Goal: Task Accomplishment & Management: Manage account settings

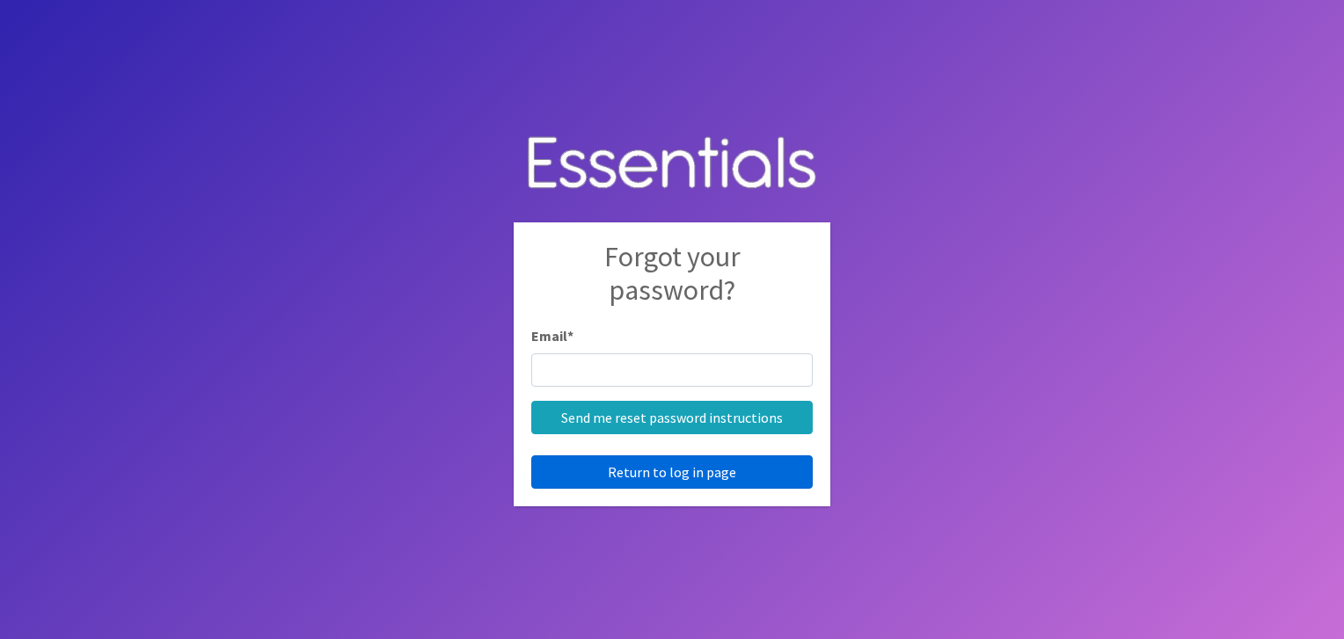
click at [683, 471] on link "Return to log in page" at bounding box center [671, 472] width 281 height 33
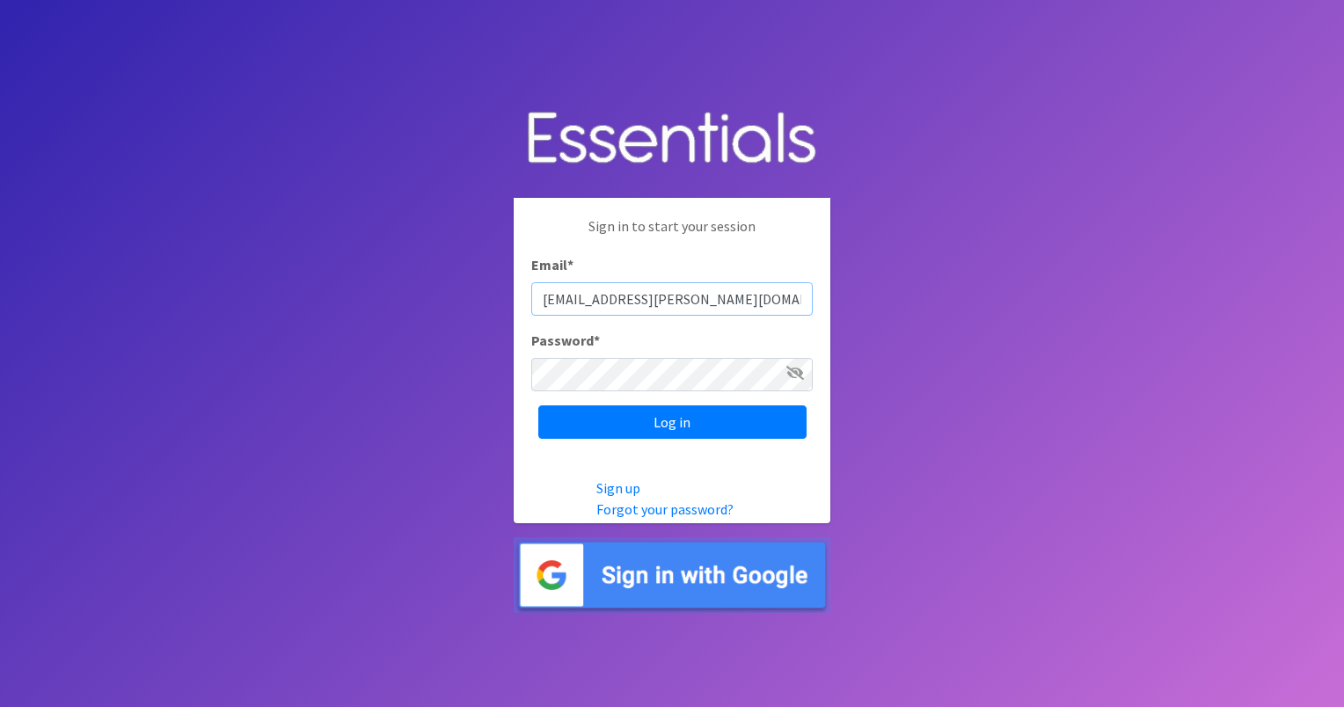
type input "[EMAIL_ADDRESS][PERSON_NAME][DOMAIN_NAME]"
click at [538, 405] on input "Log in" at bounding box center [672, 421] width 268 height 33
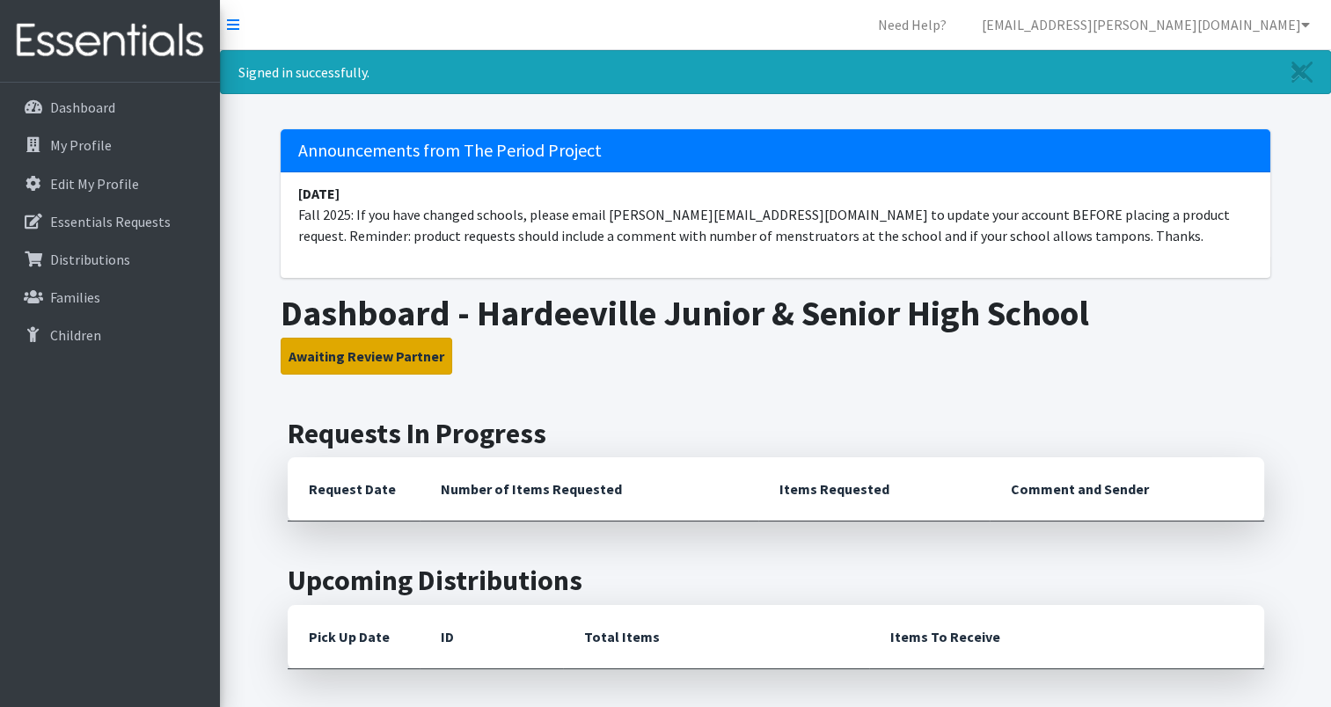
click at [381, 358] on button "Awaiting Review Partner" at bounding box center [366, 356] width 171 height 37
